Goal: Navigation & Orientation: Find specific page/section

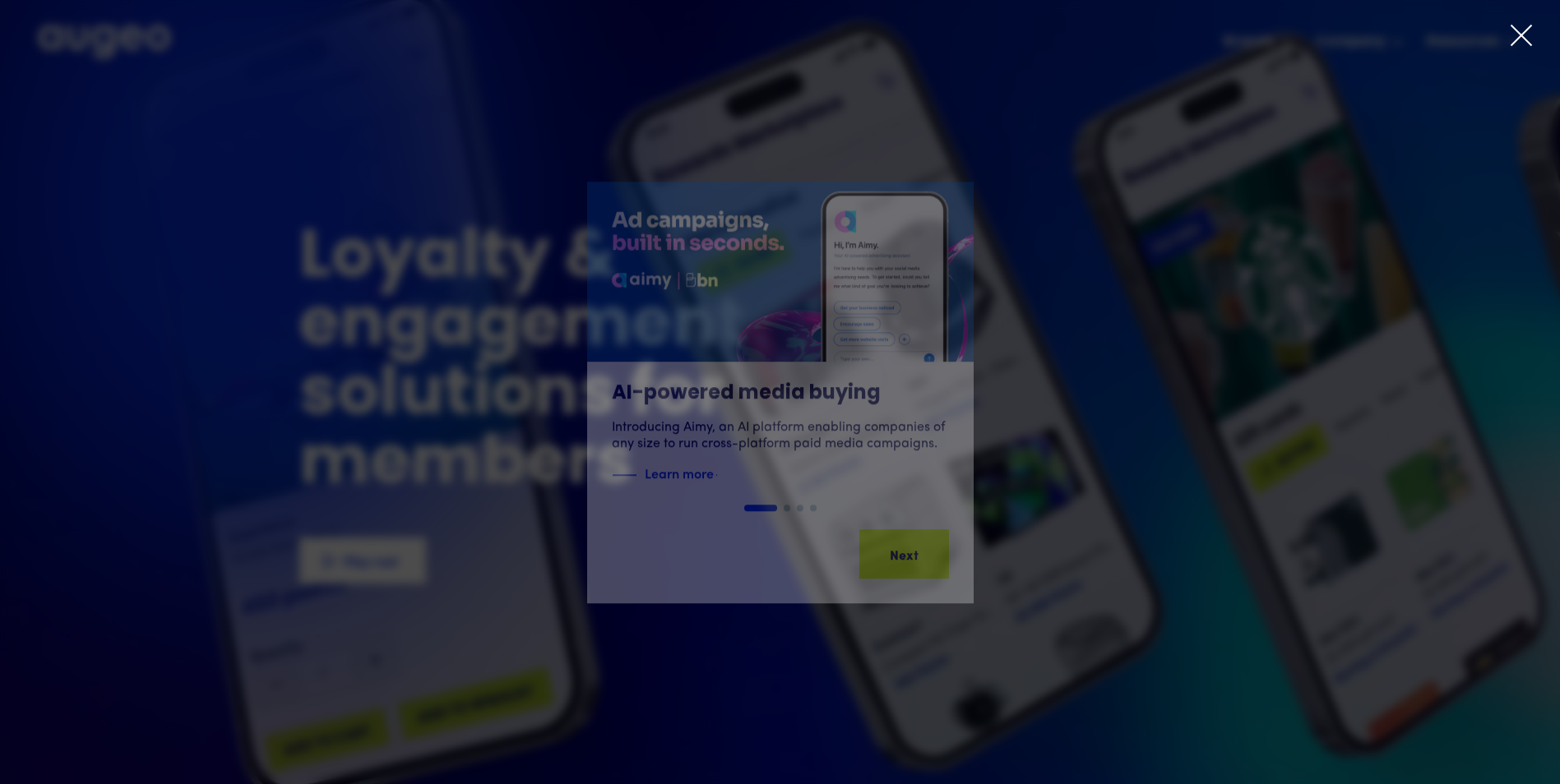
click at [1520, 30] on icon at bounding box center [1521, 35] width 25 height 25
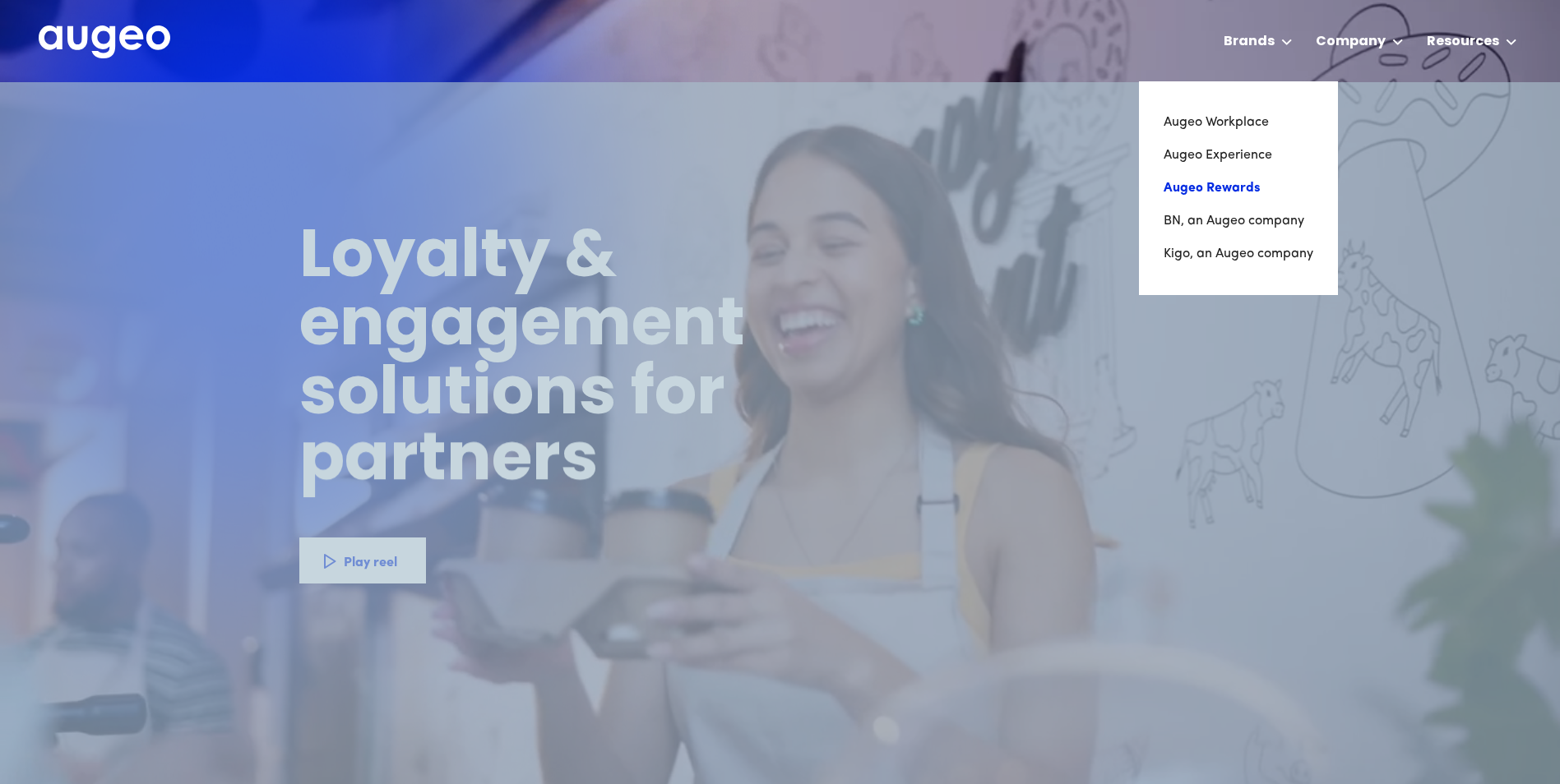
click at [1221, 182] on link "Augeo Rewards" at bounding box center [1238, 188] width 149 height 32
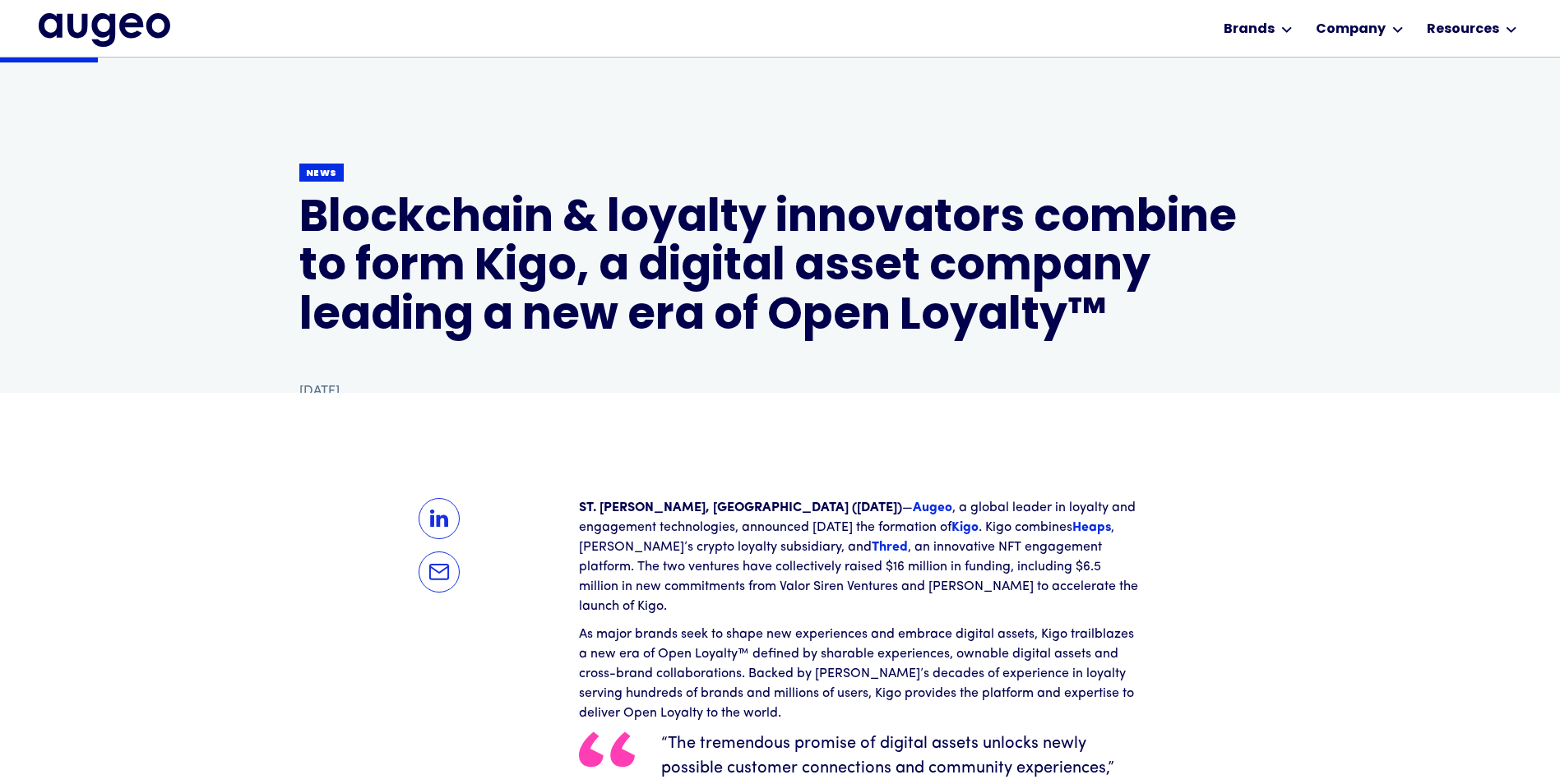
scroll to position [166, 0]
